Goal: Check status: Check status

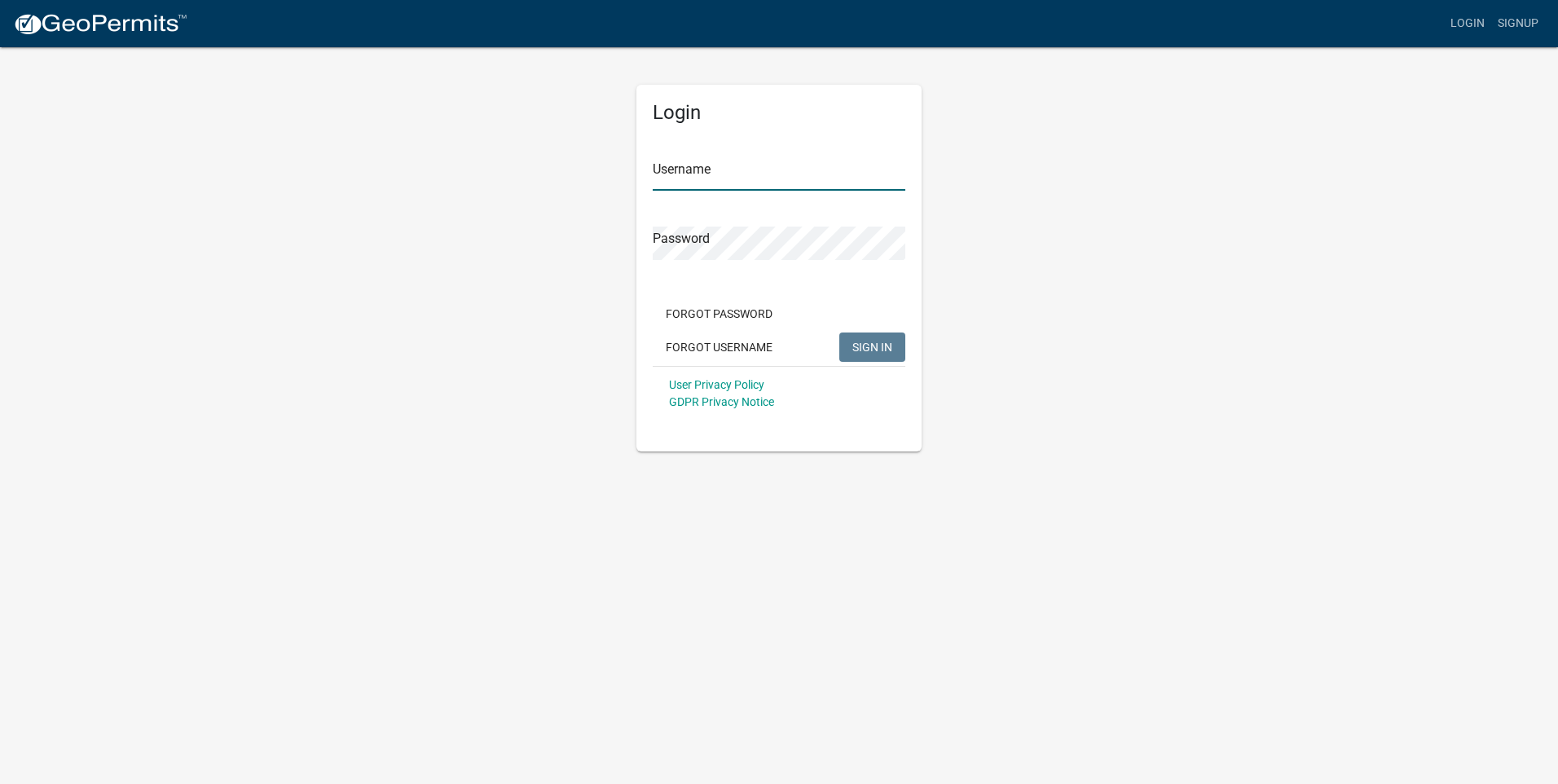
type input "Tscheiber"
click at [863, 331] on div "Forgot Password Forgot Username SIGN IN" at bounding box center [779, 332] width 253 height 67
click at [862, 351] on span "SIGN IN" at bounding box center [872, 346] width 40 height 13
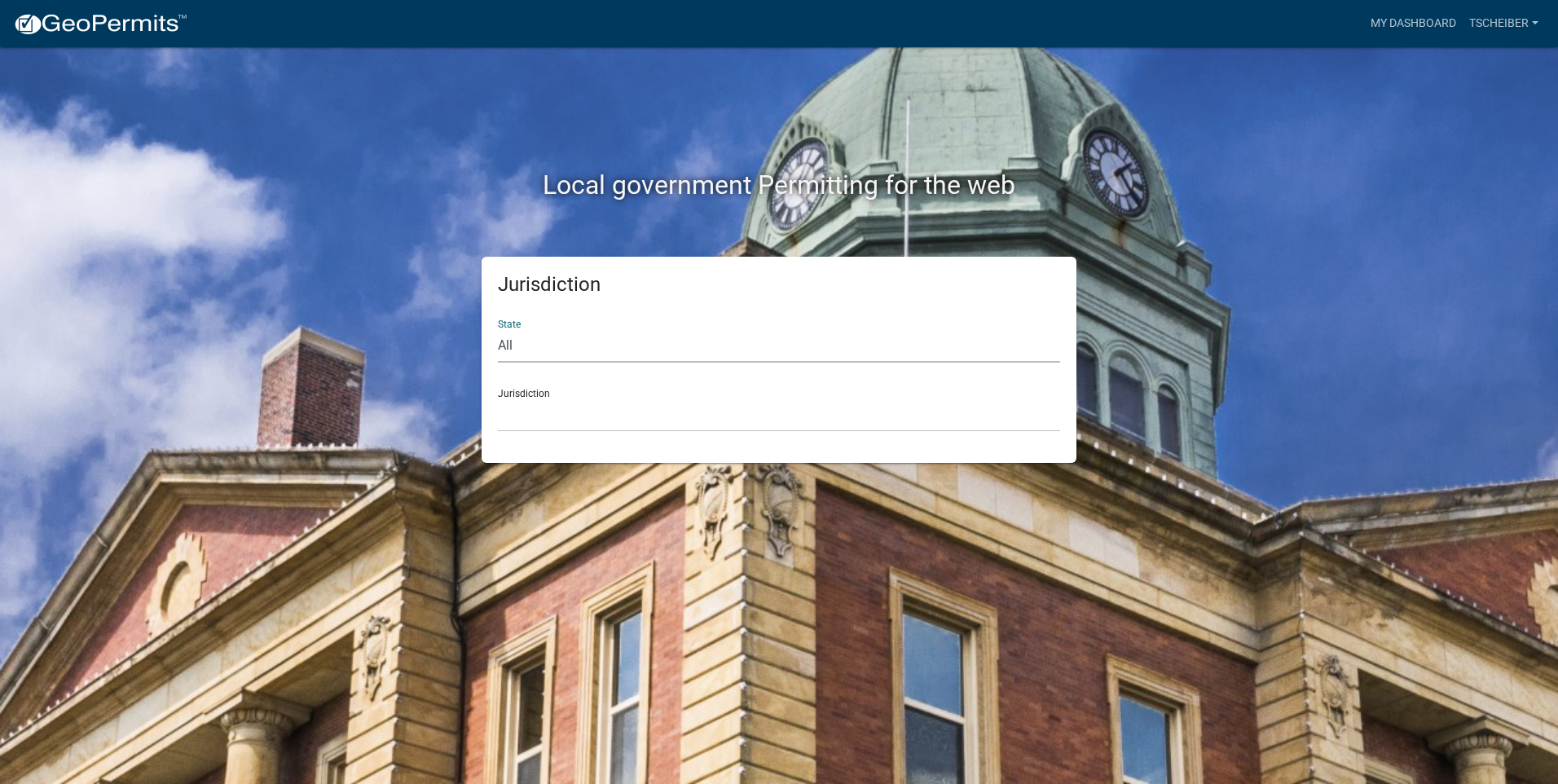
click at [508, 336] on select "All Colorado Georgia Indiana Iowa Kansas Minnesota Ohio South Carolina Wisconsin" at bounding box center [779, 345] width 563 height 33
select select "Minnesota"
click at [498, 329] on select "All Colorado Georgia Indiana Iowa Kansas Minnesota Ohio South Carolina Wisconsin" at bounding box center [779, 345] width 563 height 33
click at [497, 390] on div "Jurisdiction State All Colorado Georgia Indiana Iowa Kansas Minnesota Ohio Sout…" at bounding box center [779, 359] width 595 height 206
click at [521, 391] on div "Jurisdiction Becker County, Minnesota Benton County, Minnesota Carlton County, …" at bounding box center [779, 403] width 563 height 56
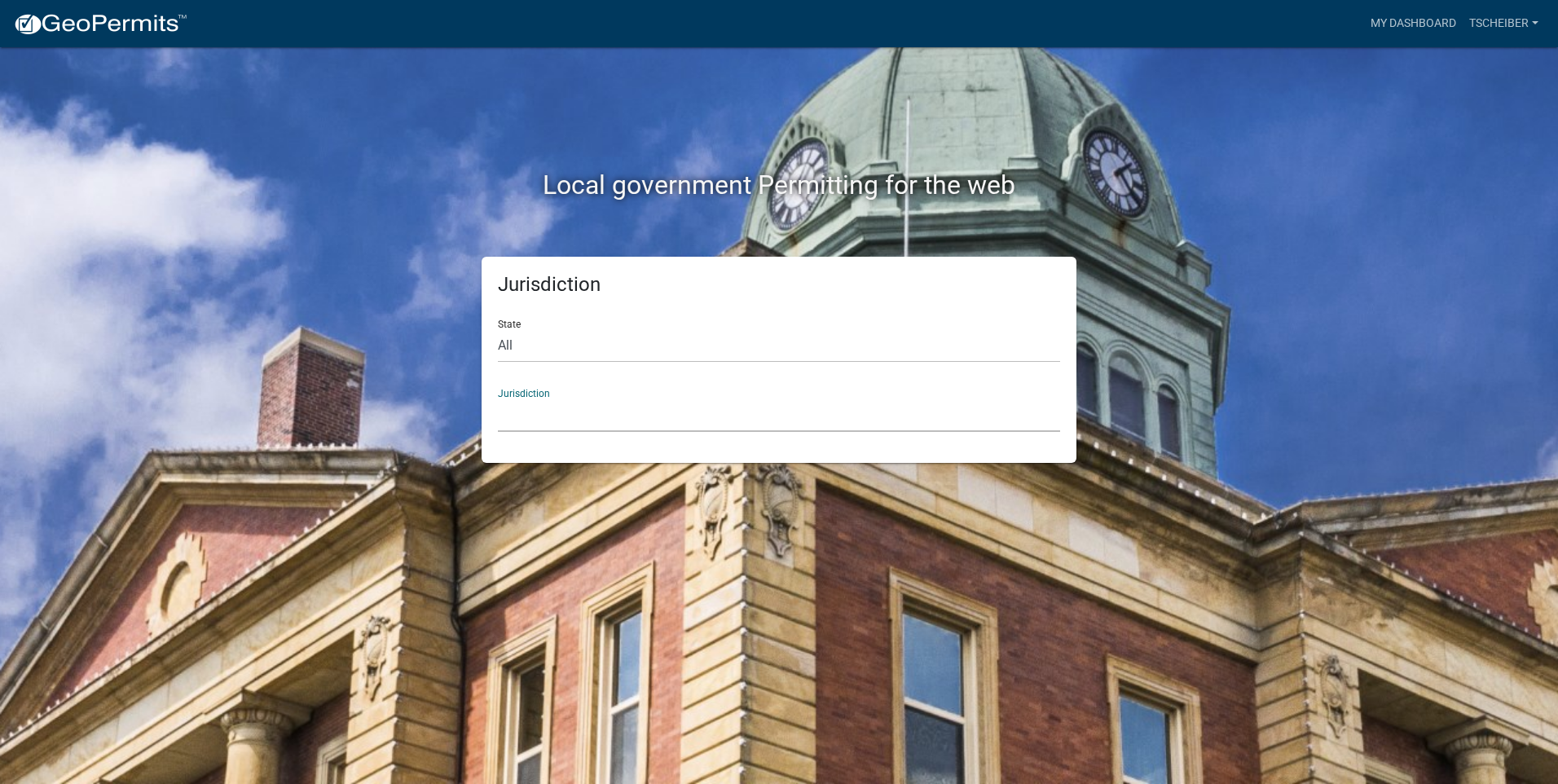
click at [501, 416] on select "Becker County, Minnesota Benton County, Minnesota Carlton County, Minnesota Cit…" at bounding box center [779, 414] width 563 height 33
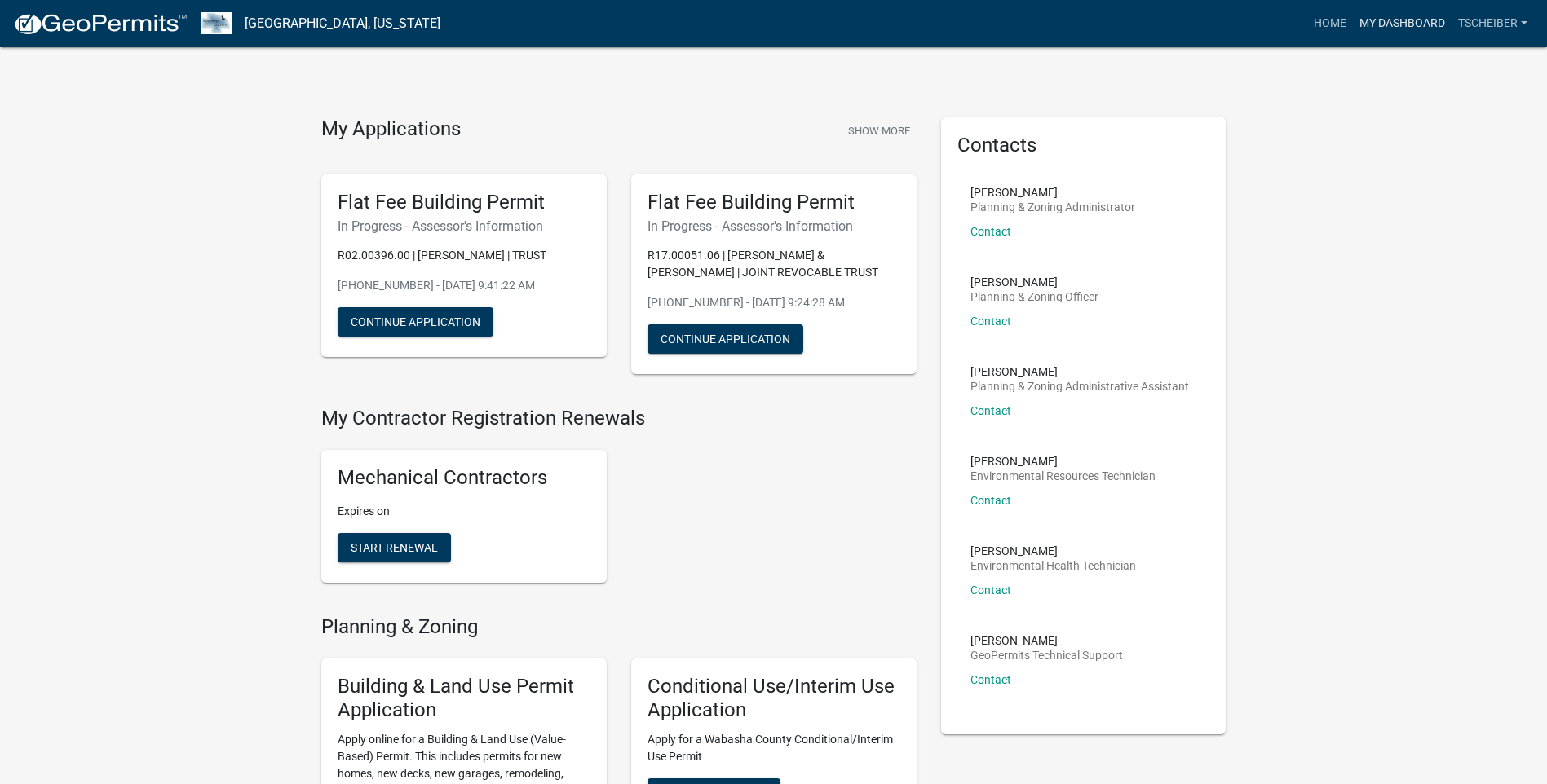
click at [1400, 29] on link "My Dashboard" at bounding box center [1401, 24] width 98 height 31
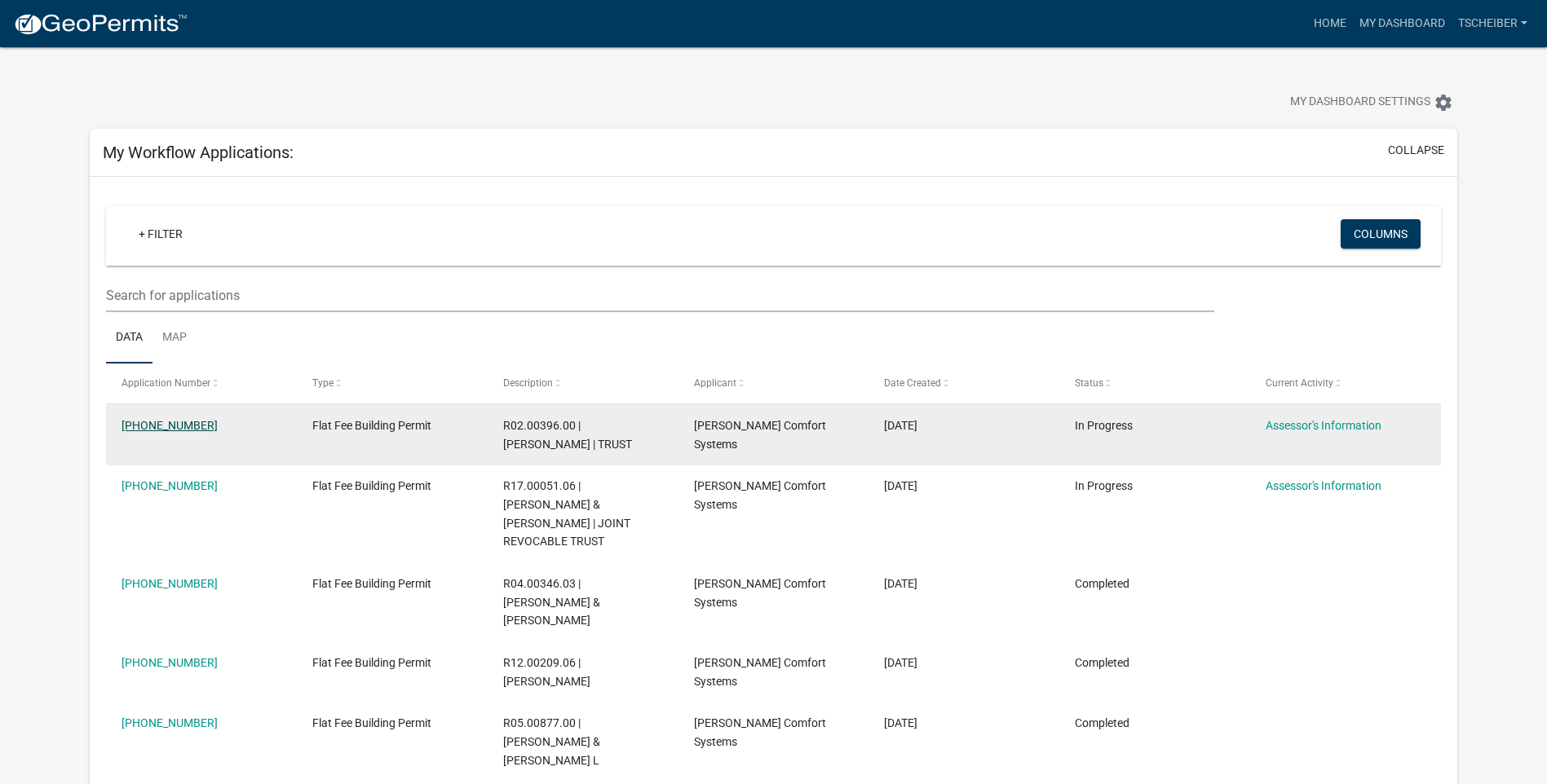
click at [144, 424] on link "25-250-147" at bounding box center [169, 426] width 97 height 13
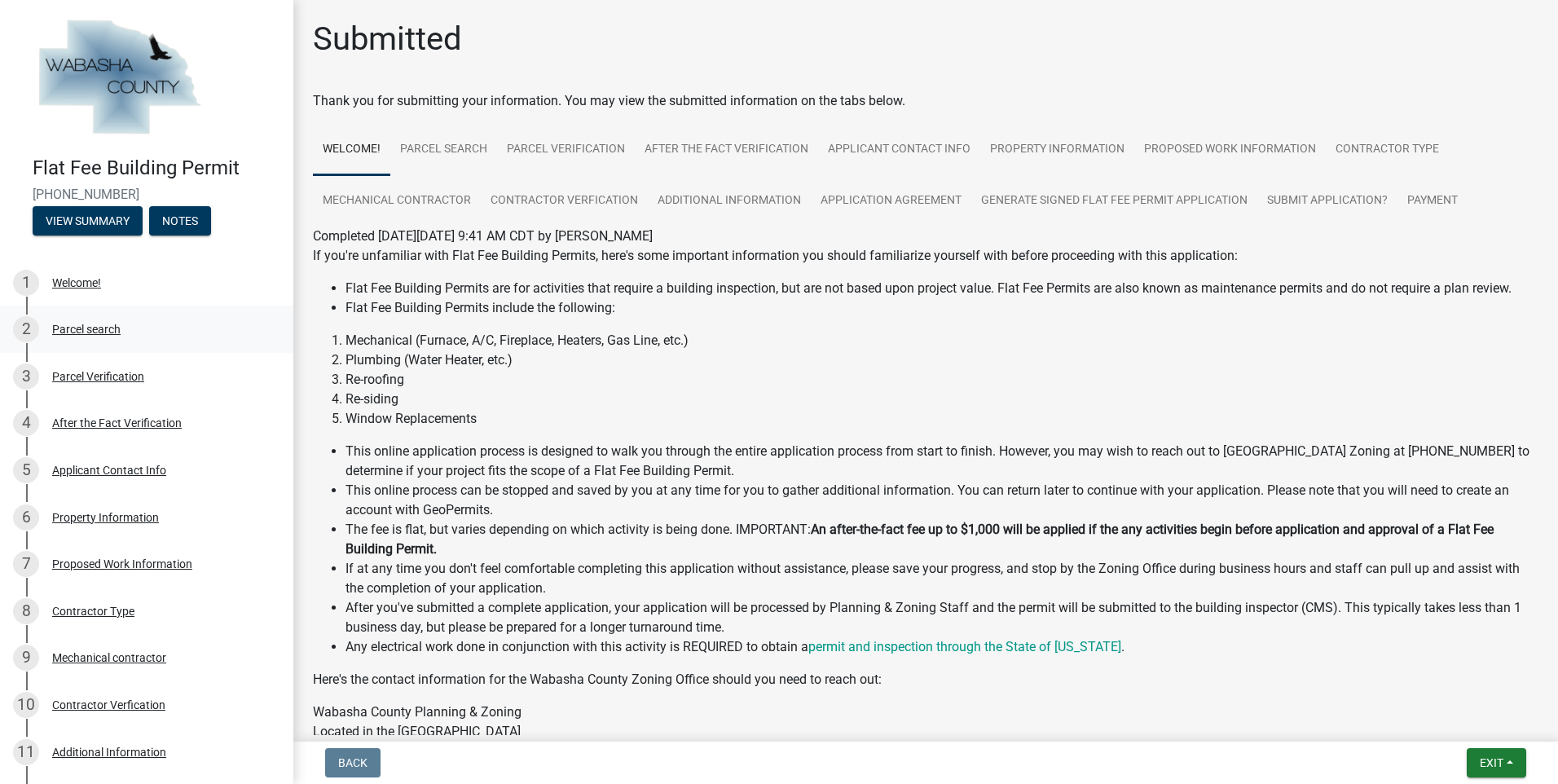
click at [81, 325] on div "Parcel search" at bounding box center [86, 329] width 68 height 11
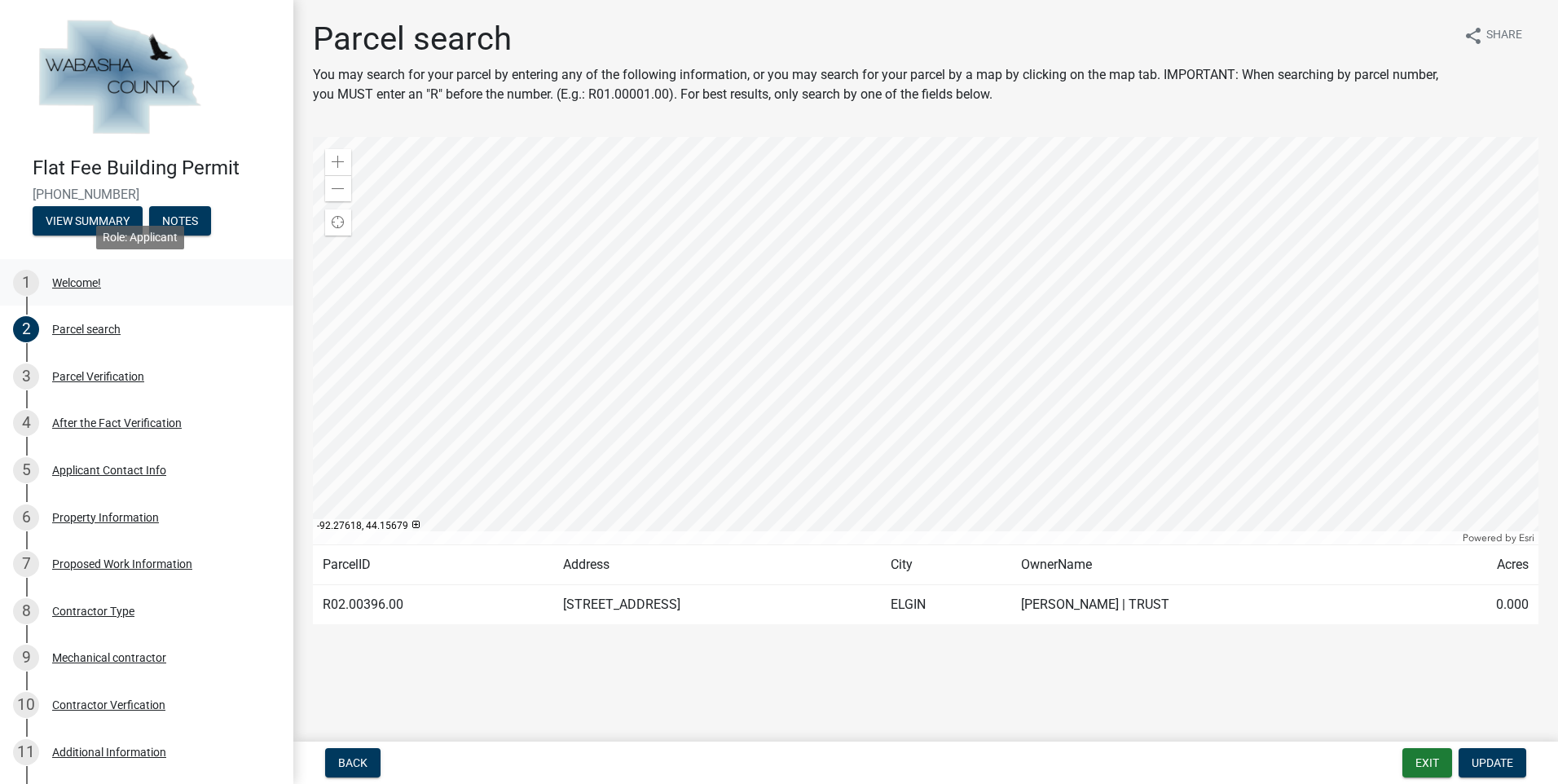
click at [75, 278] on div "Welcome!" at bounding box center [77, 283] width 49 height 11
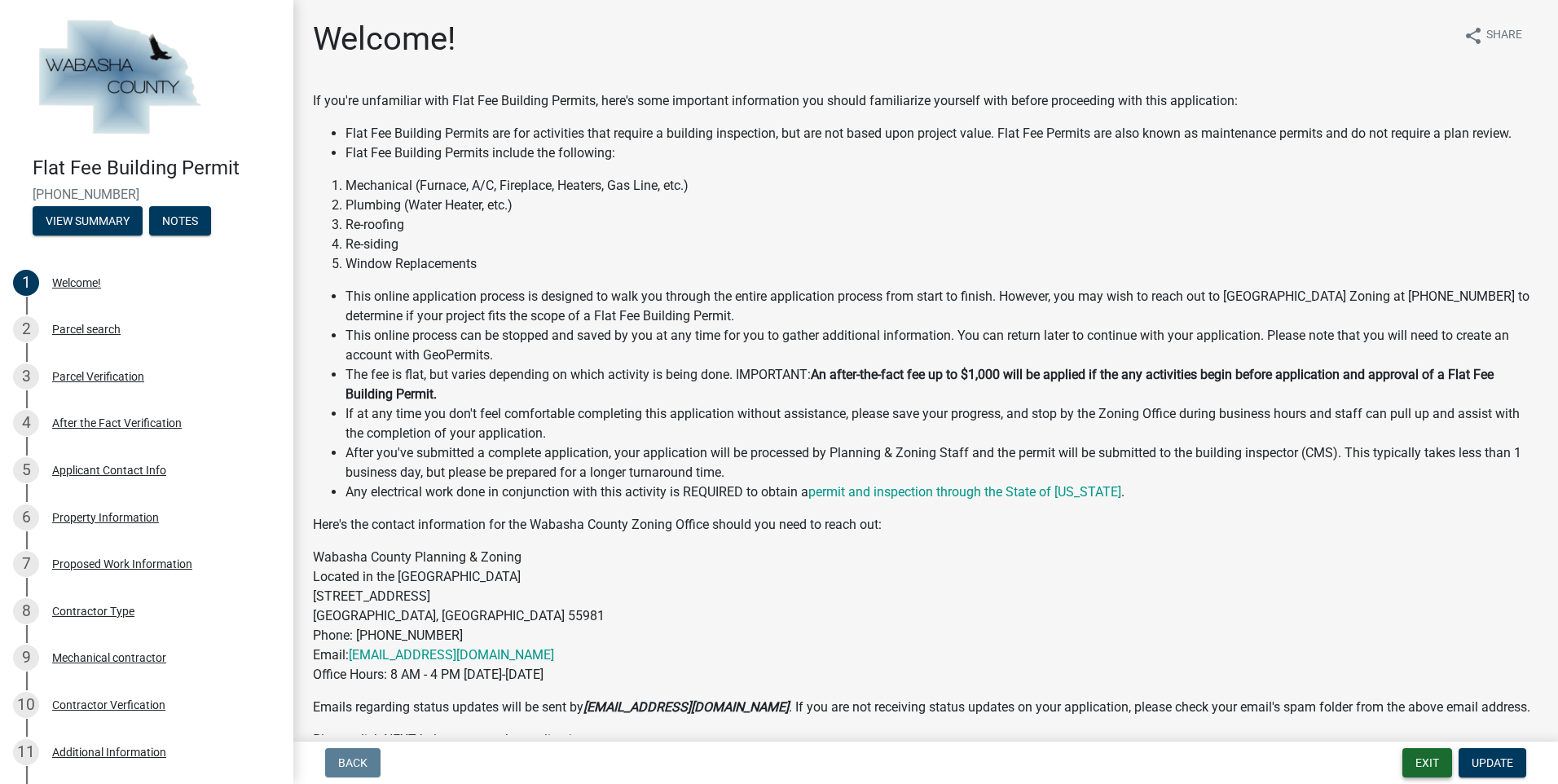
click at [1416, 764] on button "Exit" at bounding box center [1427, 762] width 50 height 29
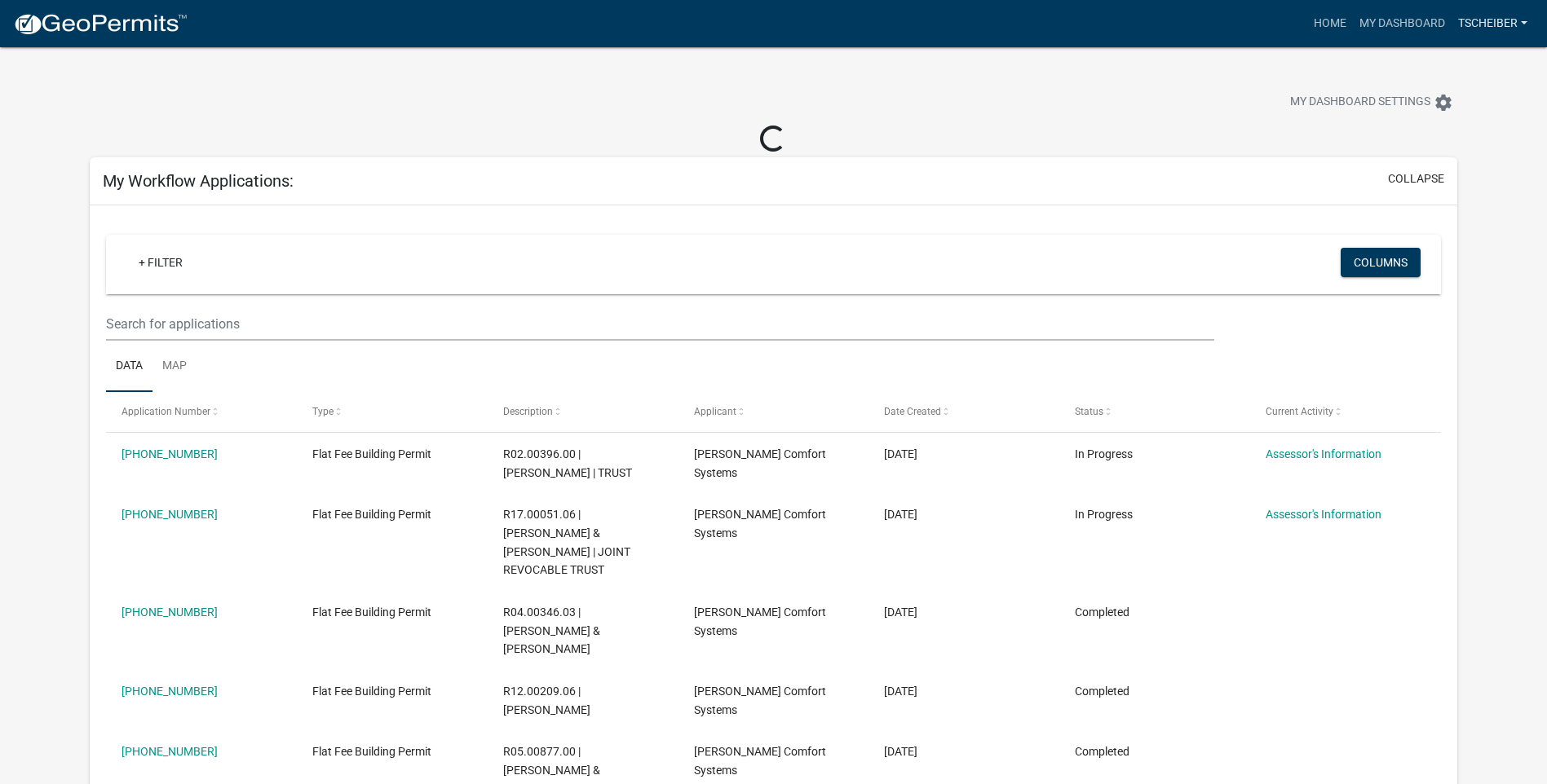
click at [1494, 26] on link "tscheiber" at bounding box center [1492, 24] width 82 height 31
click at [1429, 156] on link "Logout" at bounding box center [1463, 158] width 139 height 39
